Goal: Task Accomplishment & Management: Complete application form

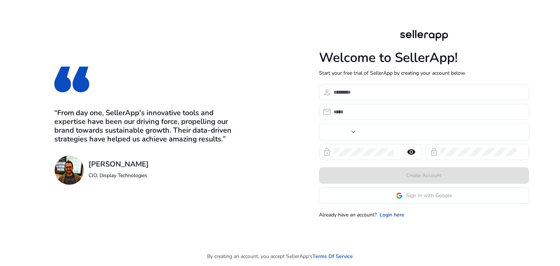
type input "***"
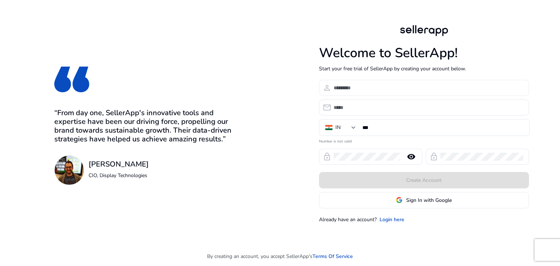
click at [367, 89] on input at bounding box center [428, 88] width 190 height 8
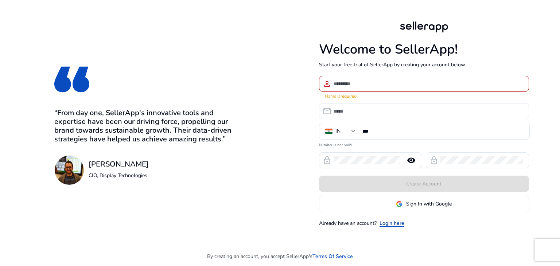
click at [391, 219] on link "Login here" at bounding box center [391, 223] width 25 height 8
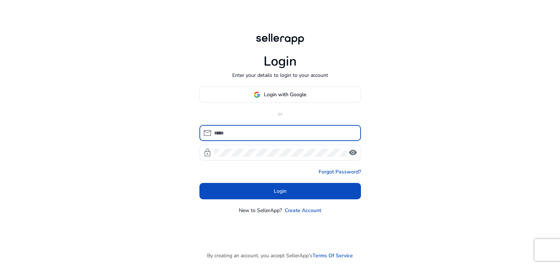
click at [283, 133] on input at bounding box center [284, 133] width 141 height 8
type input "**********"
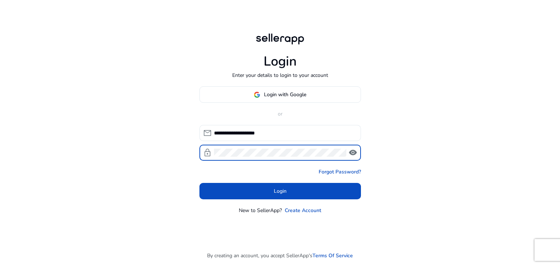
click button "Login" at bounding box center [279, 191] width 161 height 16
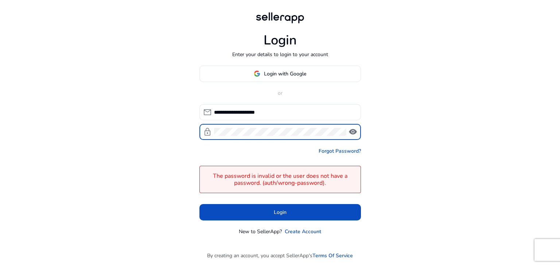
click at [354, 136] on span "visibility" at bounding box center [352, 132] width 9 height 9
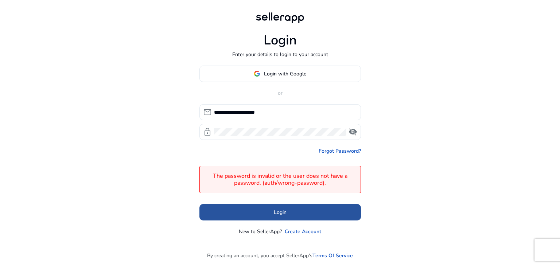
click at [284, 213] on span "Login" at bounding box center [280, 212] width 13 height 8
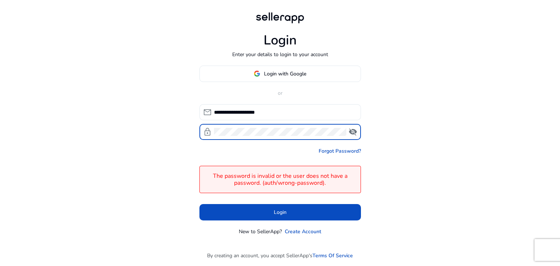
click button "Login" at bounding box center [279, 212] width 161 height 16
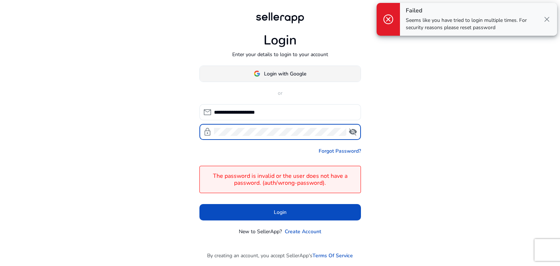
click at [276, 75] on span "Login with Google" at bounding box center [285, 74] width 42 height 8
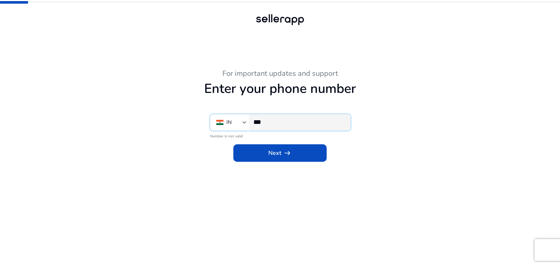
click at [284, 120] on input "***" at bounding box center [298, 122] width 91 height 8
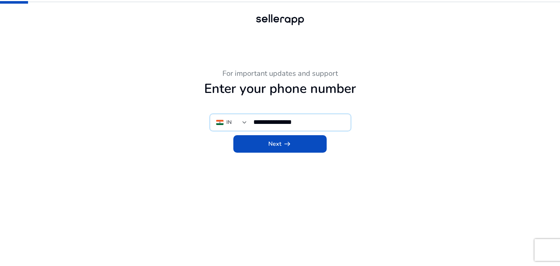
type input "**********"
click at [304, 150] on span at bounding box center [279, 143] width 93 height 17
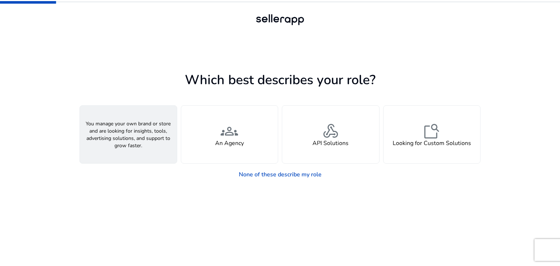
click at [106, 143] on div "person A Seller" at bounding box center [128, 135] width 97 height 58
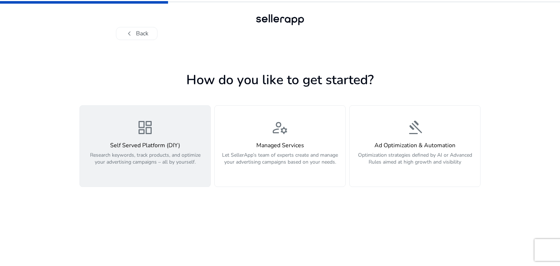
click at [166, 125] on div "dashboard Self Served Platform (DIY) Research keywords, track products, and opt…" at bounding box center [145, 146] width 122 height 55
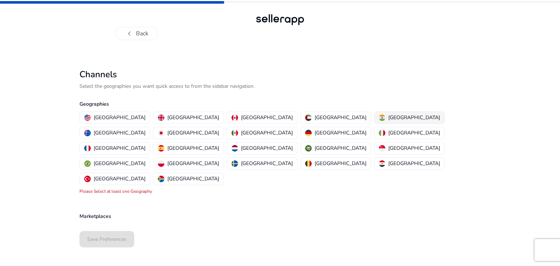
click at [374, 112] on mat-chip-option "India" at bounding box center [409, 118] width 71 height 12
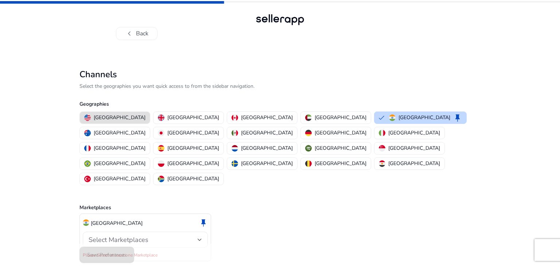
click at [147, 232] on div "Select Marketplaces" at bounding box center [145, 240] width 113 height 16
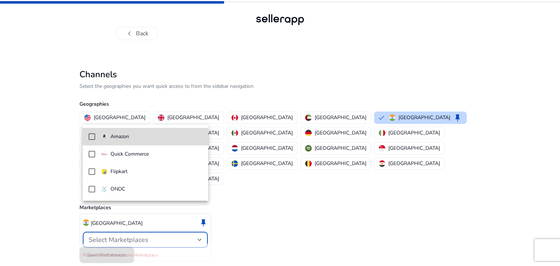
click at [93, 133] on mat-pseudo-checkbox at bounding box center [92, 136] width 7 height 7
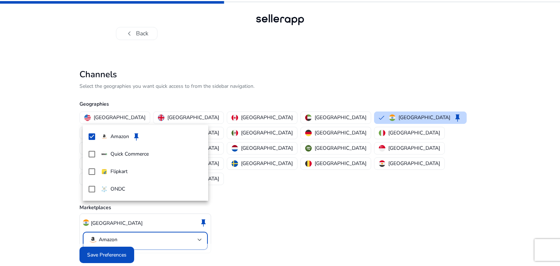
click at [95, 238] on div at bounding box center [280, 133] width 560 height 266
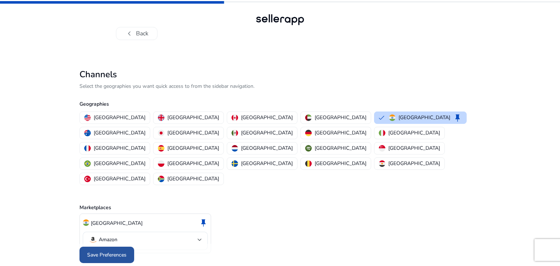
click at [118, 246] on span at bounding box center [106, 254] width 55 height 17
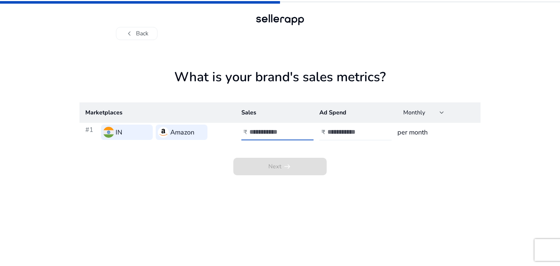
click at [278, 136] on input "number" at bounding box center [273, 132] width 49 height 8
type input "*****"
click at [340, 134] on input "number" at bounding box center [351, 132] width 49 height 8
click at [276, 166] on span "Next arrow_right_alt" at bounding box center [279, 166] width 93 height 17
click at [348, 133] on input "number" at bounding box center [351, 132] width 49 height 8
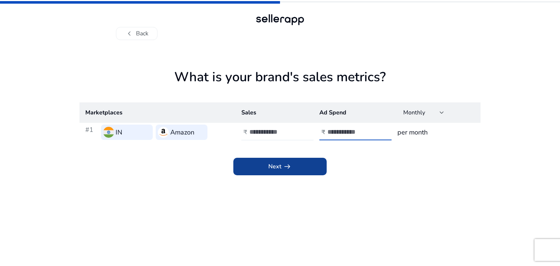
type input "****"
click at [259, 162] on span at bounding box center [279, 166] width 93 height 17
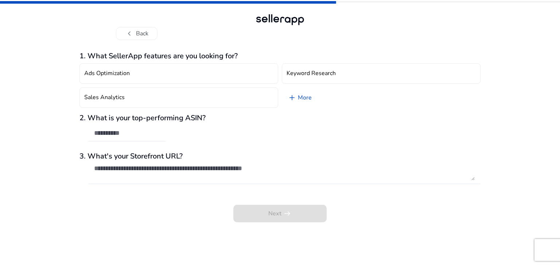
click at [255, 219] on div "Next arrow_right_alt" at bounding box center [279, 209] width 401 height 28
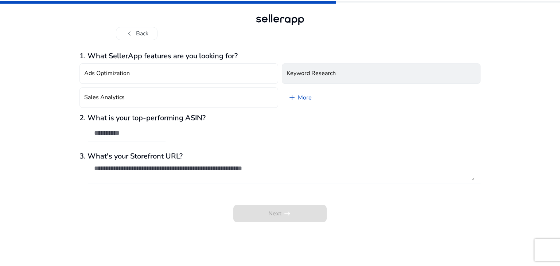
click at [305, 78] on button "Keyword Research" at bounding box center [381, 73] width 199 height 20
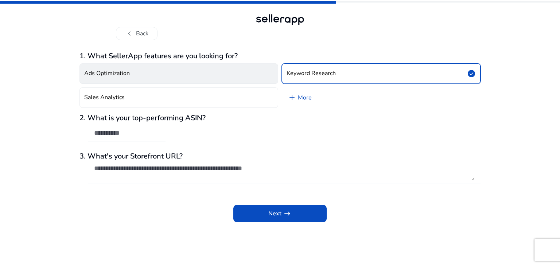
click at [173, 80] on button "Ads Optimization" at bounding box center [178, 73] width 199 height 20
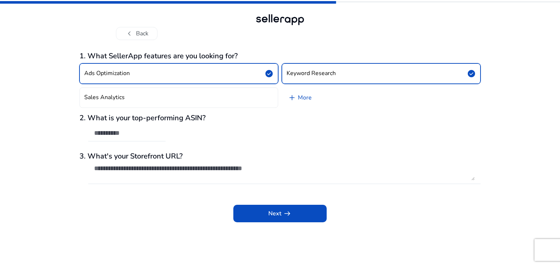
click at [186, 114] on h3 "2. What is your top-performing ASIN?" at bounding box center [279, 118] width 401 height 9
click at [189, 108] on div "Ads Optimization check_circle Keyword Research check_circle Sales Analytics add…" at bounding box center [279, 85] width 401 height 50
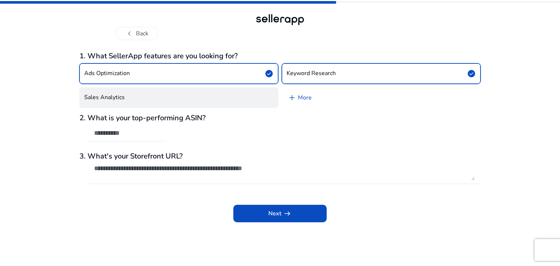
click at [198, 102] on button "Sales Analytics" at bounding box center [178, 97] width 199 height 20
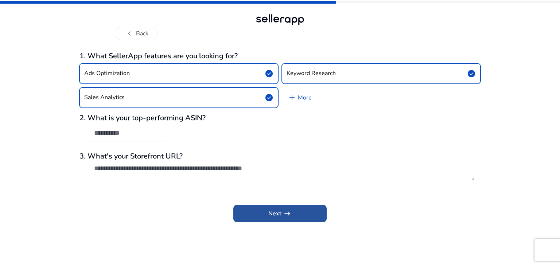
click at [297, 213] on span at bounding box center [279, 213] width 93 height 17
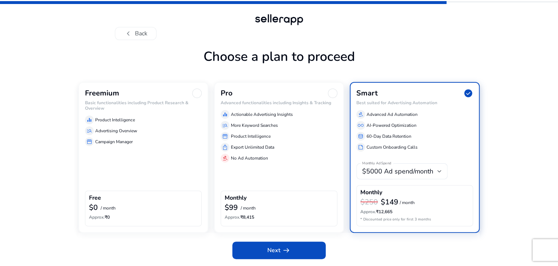
click at [158, 199] on div "Freemium Basic functionalities including Product Research & Overview equalizer …" at bounding box center [143, 157] width 130 height 151
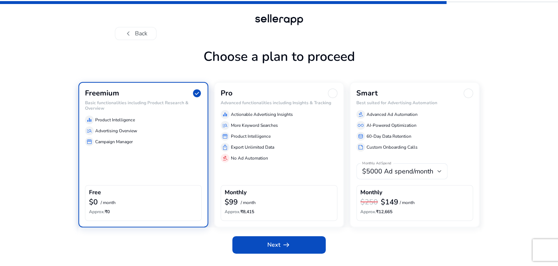
scroll to position [16, 0]
click at [285, 249] on span "arrow_right_alt" at bounding box center [286, 245] width 9 height 9
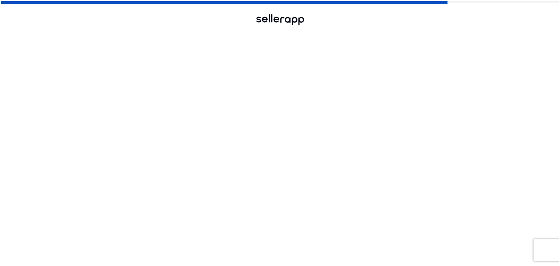
scroll to position [0, 0]
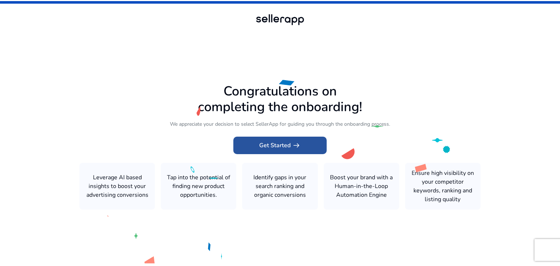
click at [290, 146] on span "Get Started arrow_right_alt" at bounding box center [280, 145] width 42 height 9
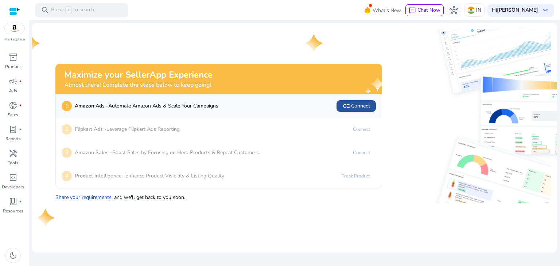
click at [363, 106] on span "link Connect" at bounding box center [356, 106] width 28 height 9
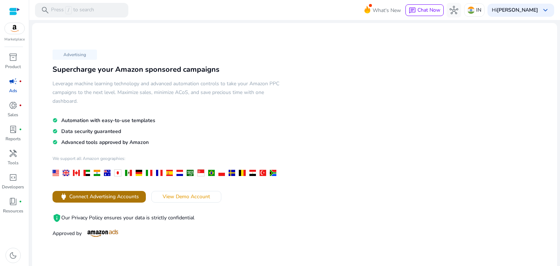
scroll to position [36, 0]
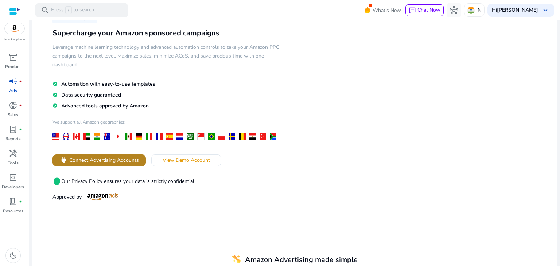
click at [129, 160] on span "Connect Advertising Accounts" at bounding box center [104, 160] width 70 height 8
